Goal: Register for event/course

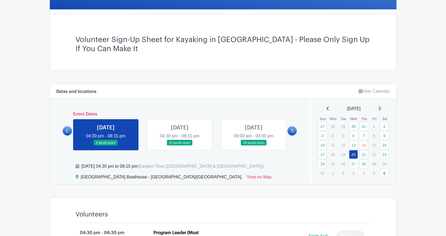
scroll to position [161, 0]
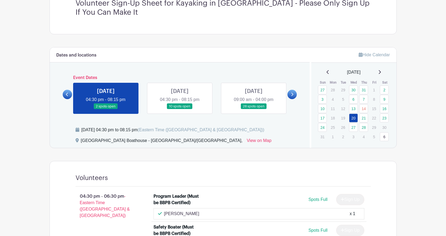
click at [296, 95] on link at bounding box center [291, 94] width 9 height 9
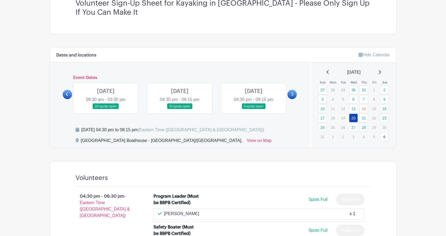
click at [296, 95] on link at bounding box center [291, 94] width 9 height 9
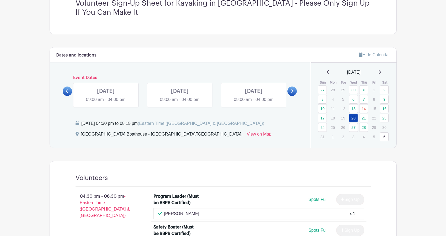
click at [296, 95] on div at bounding box center [291, 90] width 9 height 9
click at [291, 93] on icon at bounding box center [292, 91] width 2 height 4
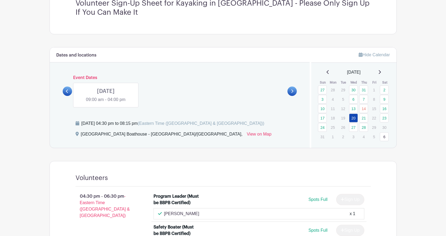
click at [380, 74] on icon at bounding box center [379, 72] width 3 height 4
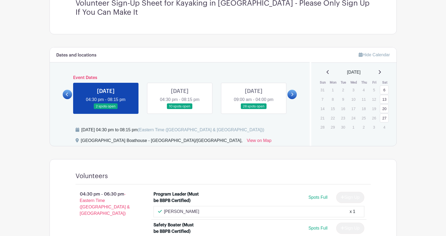
click at [295, 96] on link at bounding box center [291, 94] width 9 height 9
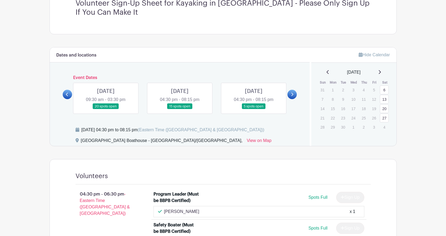
click at [292, 94] on icon at bounding box center [292, 94] width 2 height 3
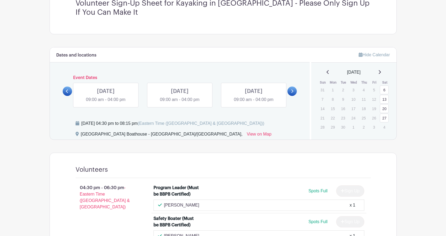
click at [69, 93] on link at bounding box center [67, 90] width 9 height 9
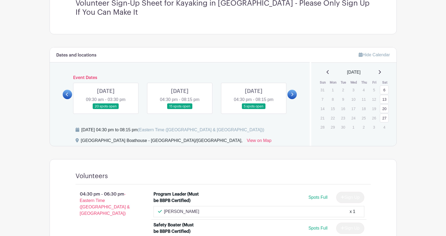
click at [65, 95] on link at bounding box center [67, 94] width 9 height 9
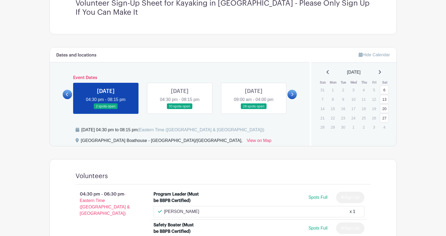
click at [292, 95] on icon at bounding box center [292, 94] width 2 height 4
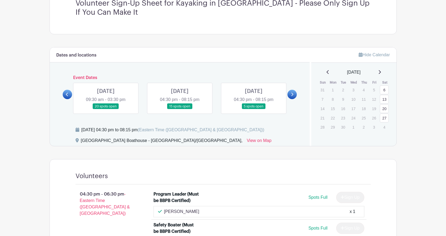
click at [292, 95] on icon at bounding box center [292, 94] width 2 height 4
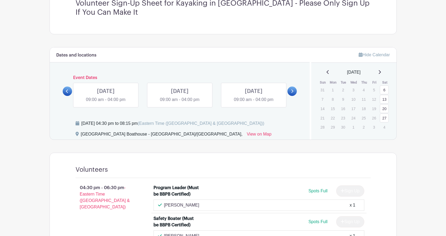
click at [67, 92] on icon at bounding box center [67, 90] width 2 height 3
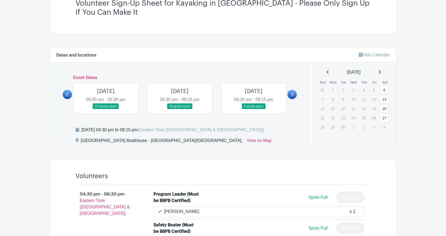
click at [67, 95] on icon at bounding box center [67, 94] width 2 height 3
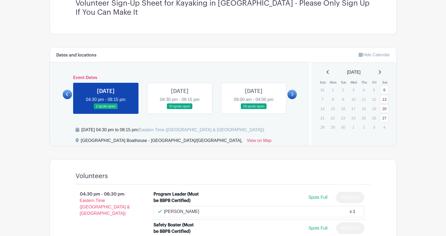
click at [293, 95] on icon at bounding box center [292, 94] width 2 height 3
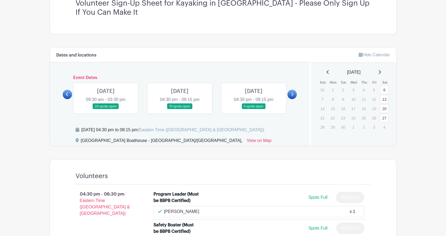
click at [293, 95] on icon at bounding box center [292, 94] width 2 height 3
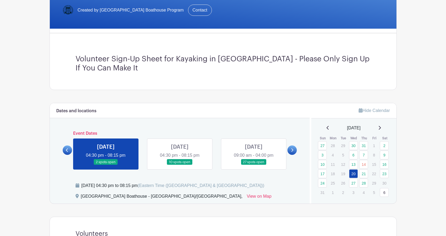
scroll to position [107, 0]
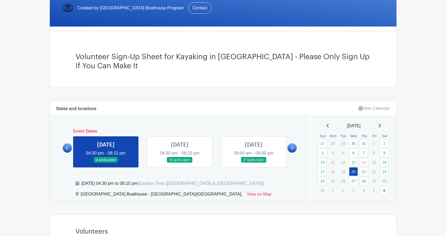
click at [289, 147] on link at bounding box center [291, 147] width 9 height 9
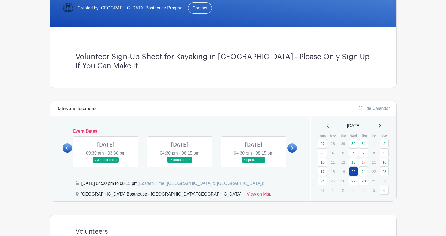
click at [289, 147] on link at bounding box center [291, 147] width 9 height 9
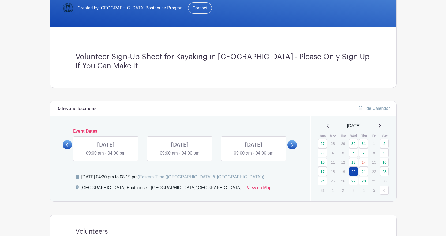
click at [289, 147] on link at bounding box center [291, 144] width 9 height 9
click at [70, 145] on link at bounding box center [67, 144] width 9 height 9
